Goal: Navigation & Orientation: Find specific page/section

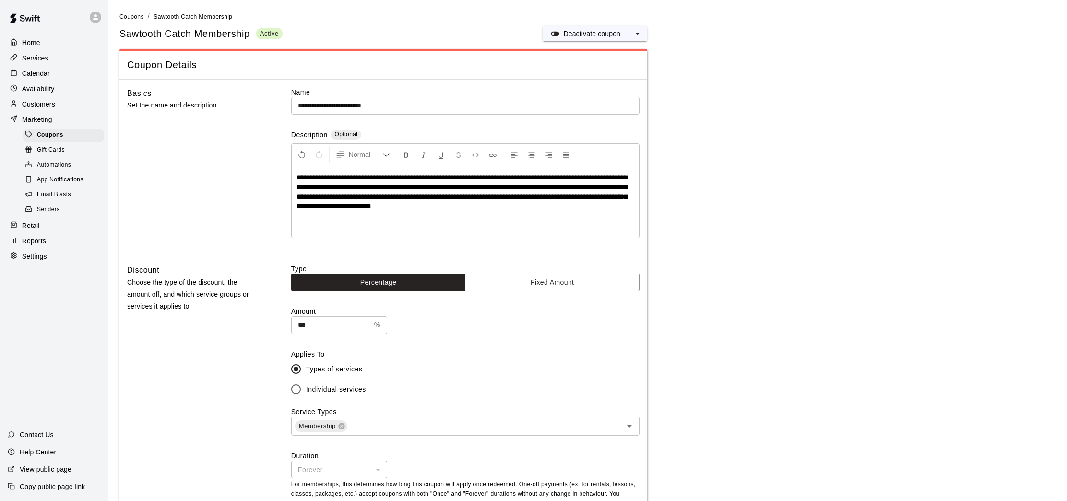
scroll to position [866, 0]
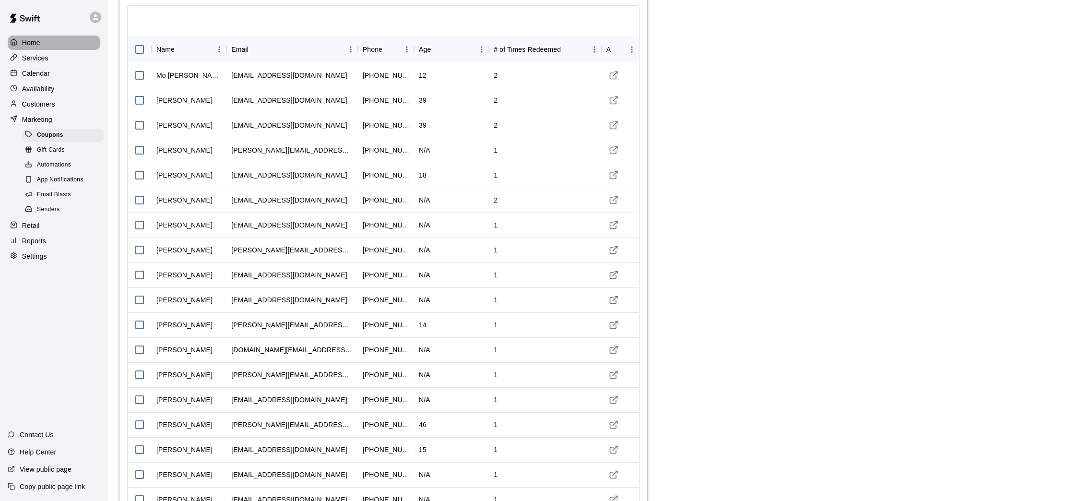
click at [38, 45] on p "Home" at bounding box center [31, 43] width 18 height 10
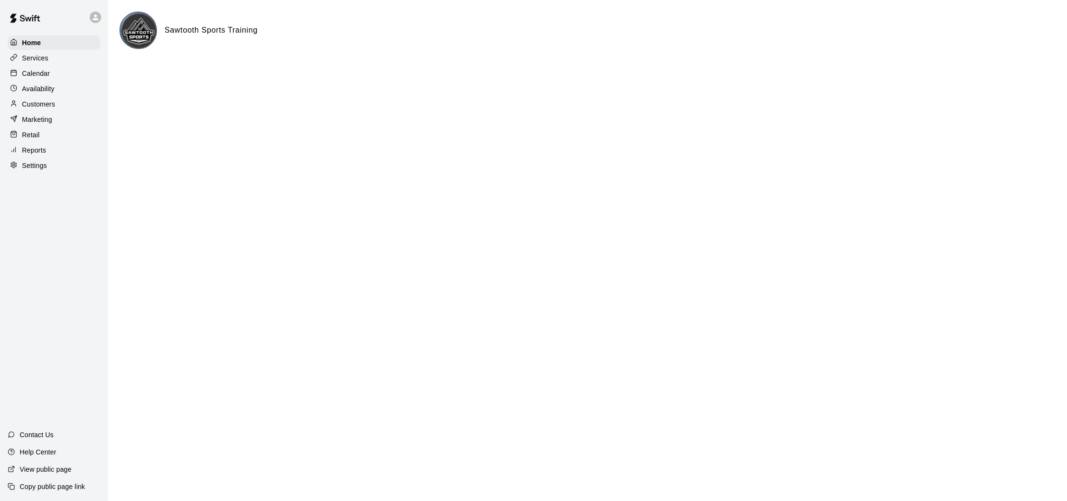
click at [36, 58] on p "Services" at bounding box center [35, 58] width 26 height 10
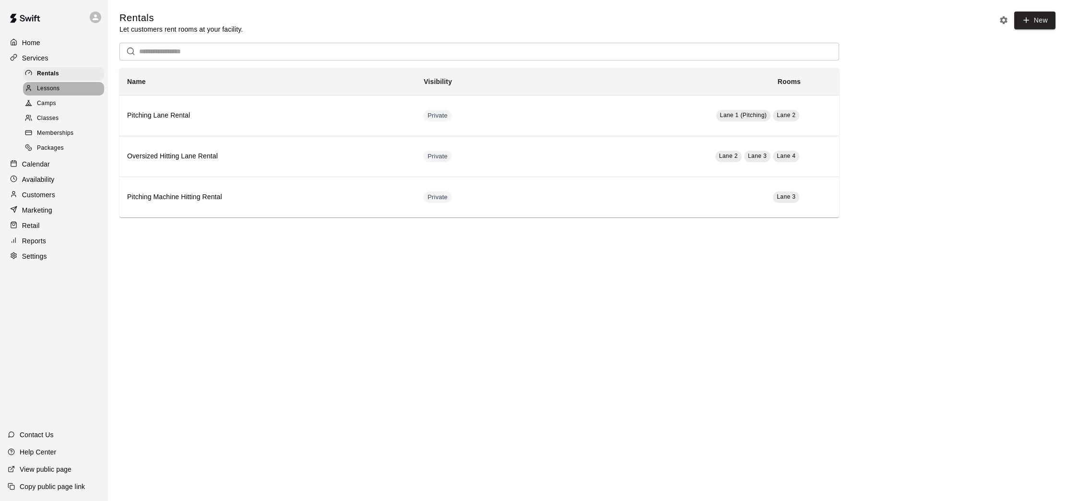
click at [48, 89] on span "Lessons" at bounding box center [48, 89] width 23 height 10
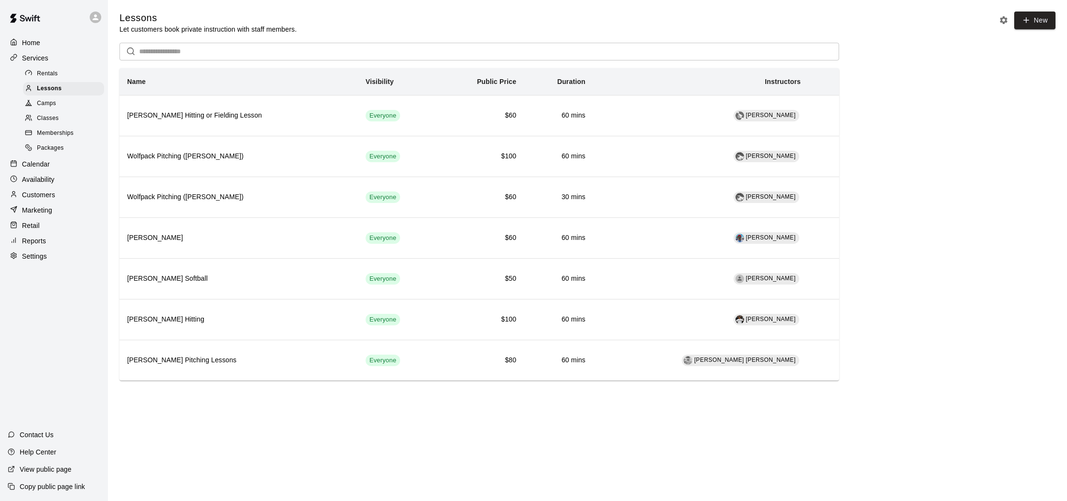
click at [48, 120] on span "Classes" at bounding box center [48, 119] width 22 height 10
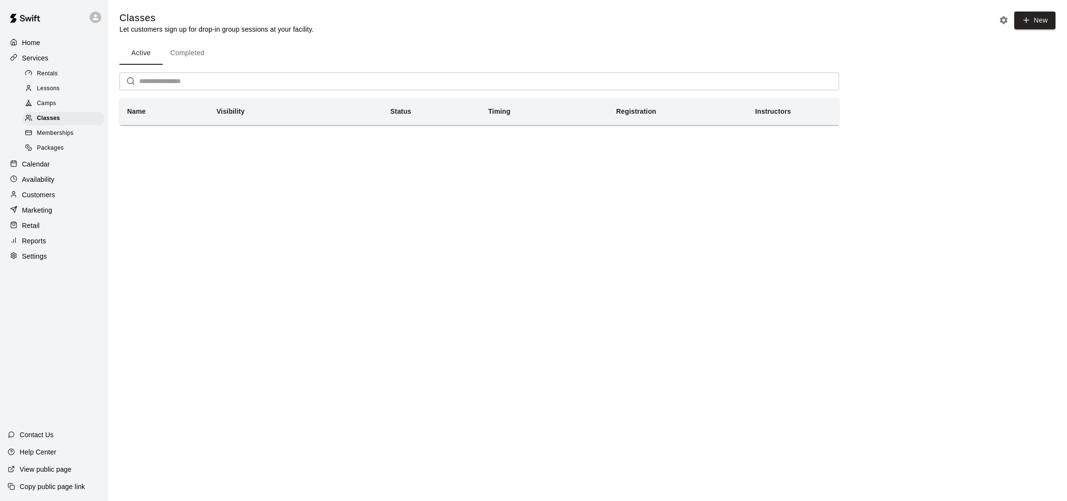
click at [48, 131] on span "Memberships" at bounding box center [55, 134] width 36 height 10
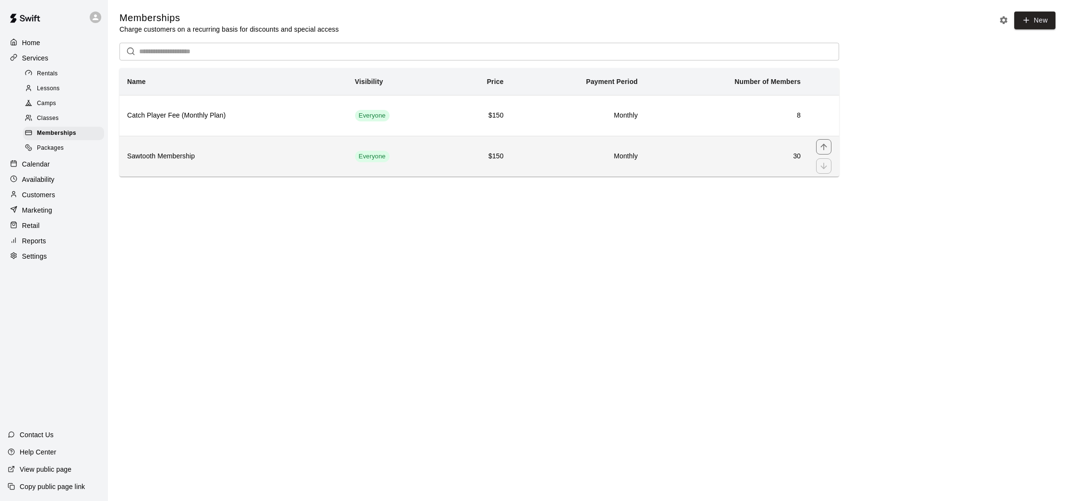
click at [186, 158] on h6 "Sawtooth Membership" at bounding box center [233, 156] width 213 height 11
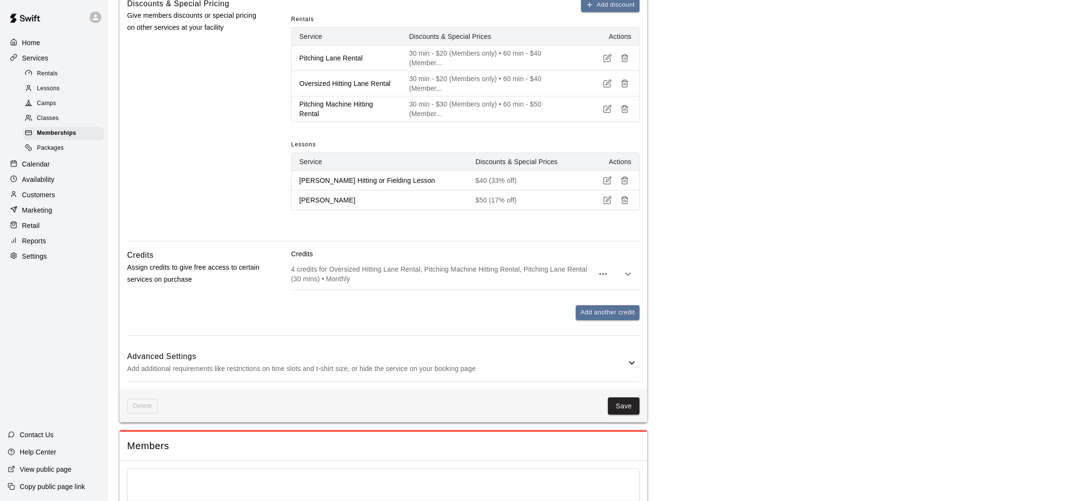
scroll to position [436, 0]
